Goal: Find contact information: Find contact information

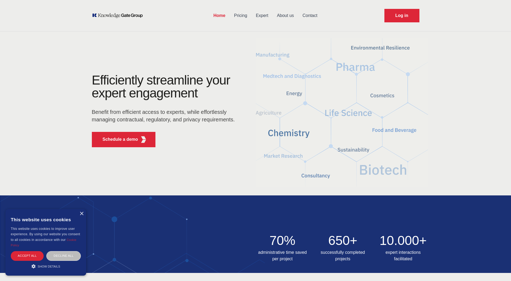
click at [310, 17] on link "Contact" at bounding box center [309, 16] width 23 height 14
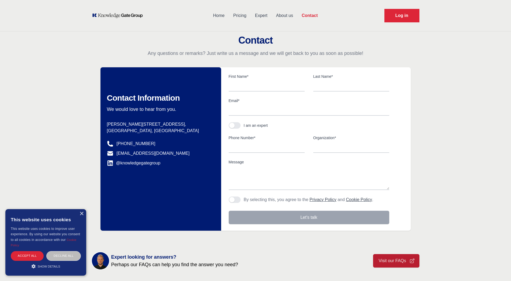
click at [291, 15] on link "About us" at bounding box center [285, 16] width 26 height 14
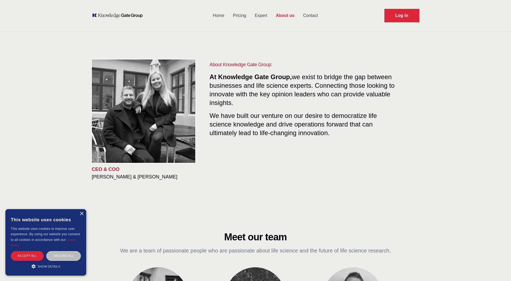
click at [309, 19] on link "Contact" at bounding box center [310, 16] width 23 height 14
